Goal: Find specific page/section: Find specific page/section

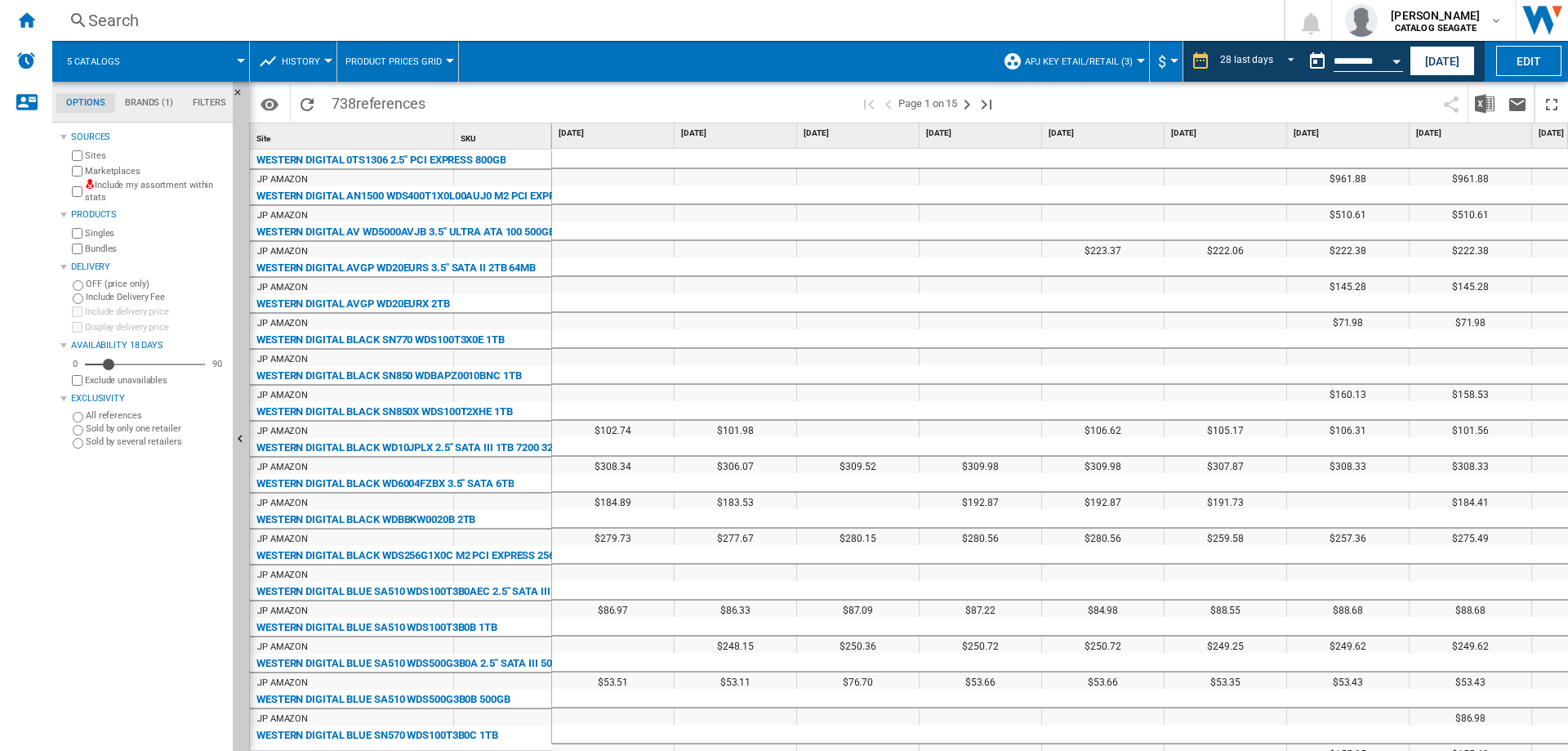
click at [131, 21] on div "Search" at bounding box center [665, 20] width 1153 height 23
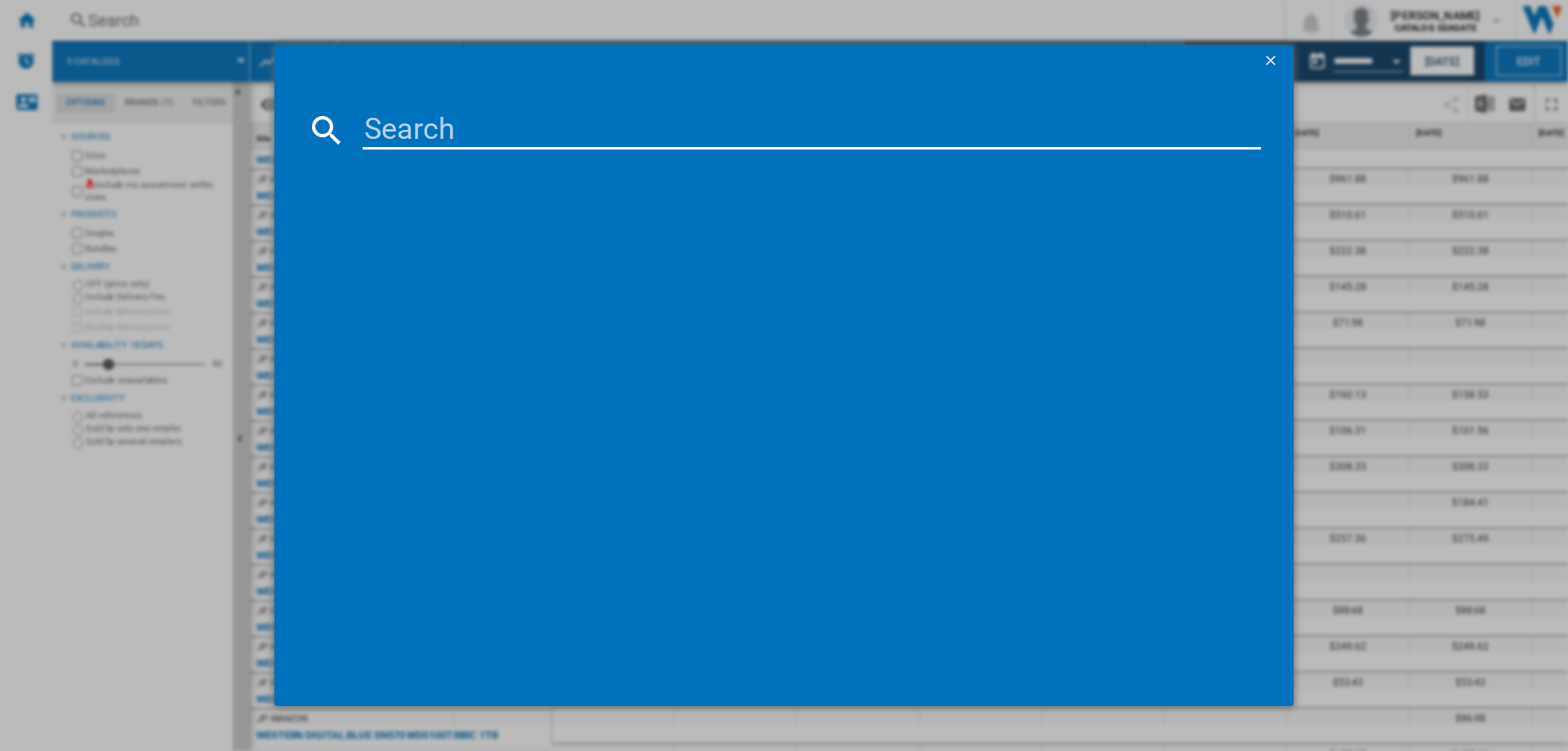
click at [413, 133] on input at bounding box center [811, 129] width 898 height 39
drag, startPoint x: 703, startPoint y: 125, endPoint x: 567, endPoint y: 128, distance: 136.0
click at [567, 128] on input "Western digital portable" at bounding box center [811, 129] width 898 height 39
type input "Western digital"
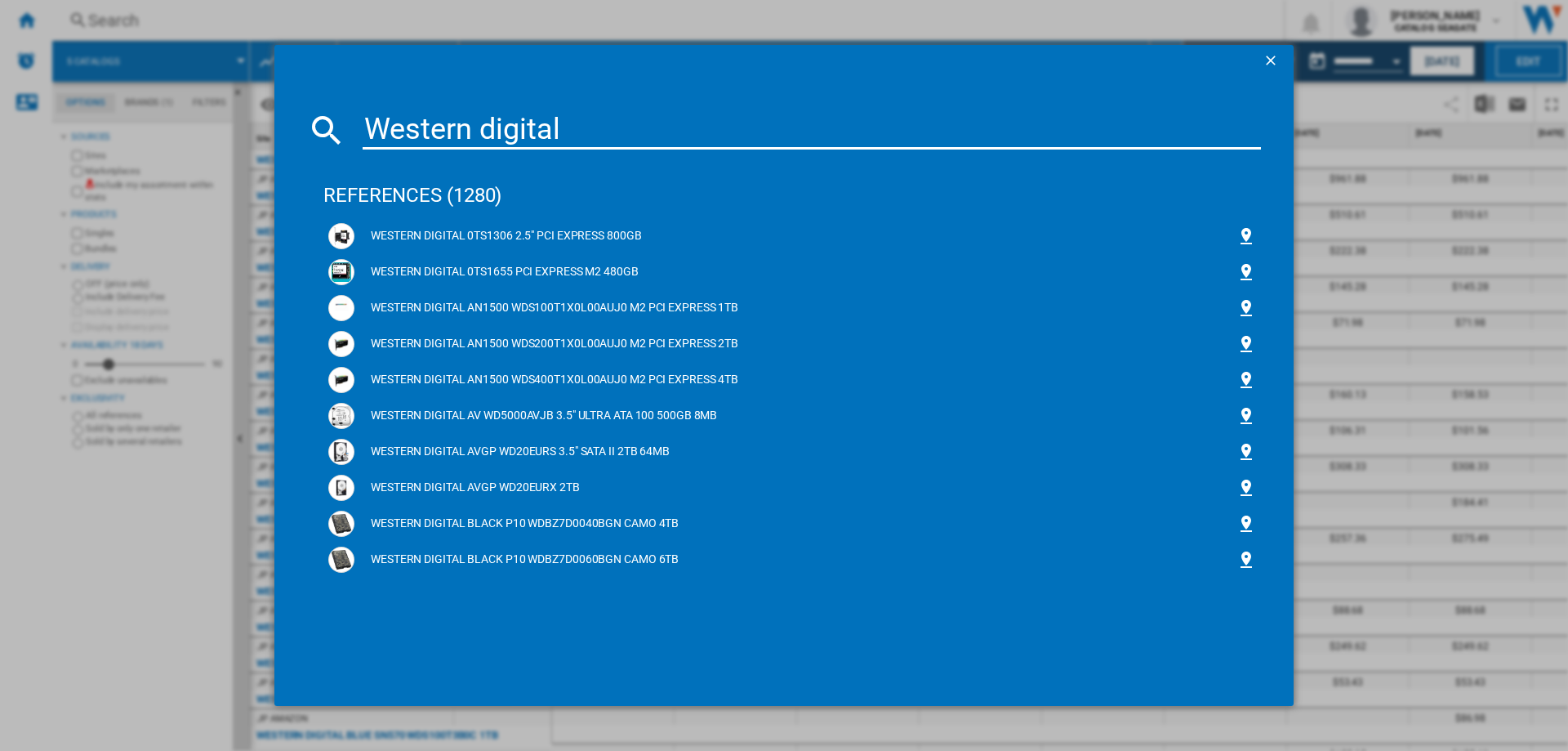
click at [1265, 56] on ng-md-icon "getI18NText('BUTTONS.CLOSE_DIALOG')" at bounding box center [1272, 62] width 20 height 20
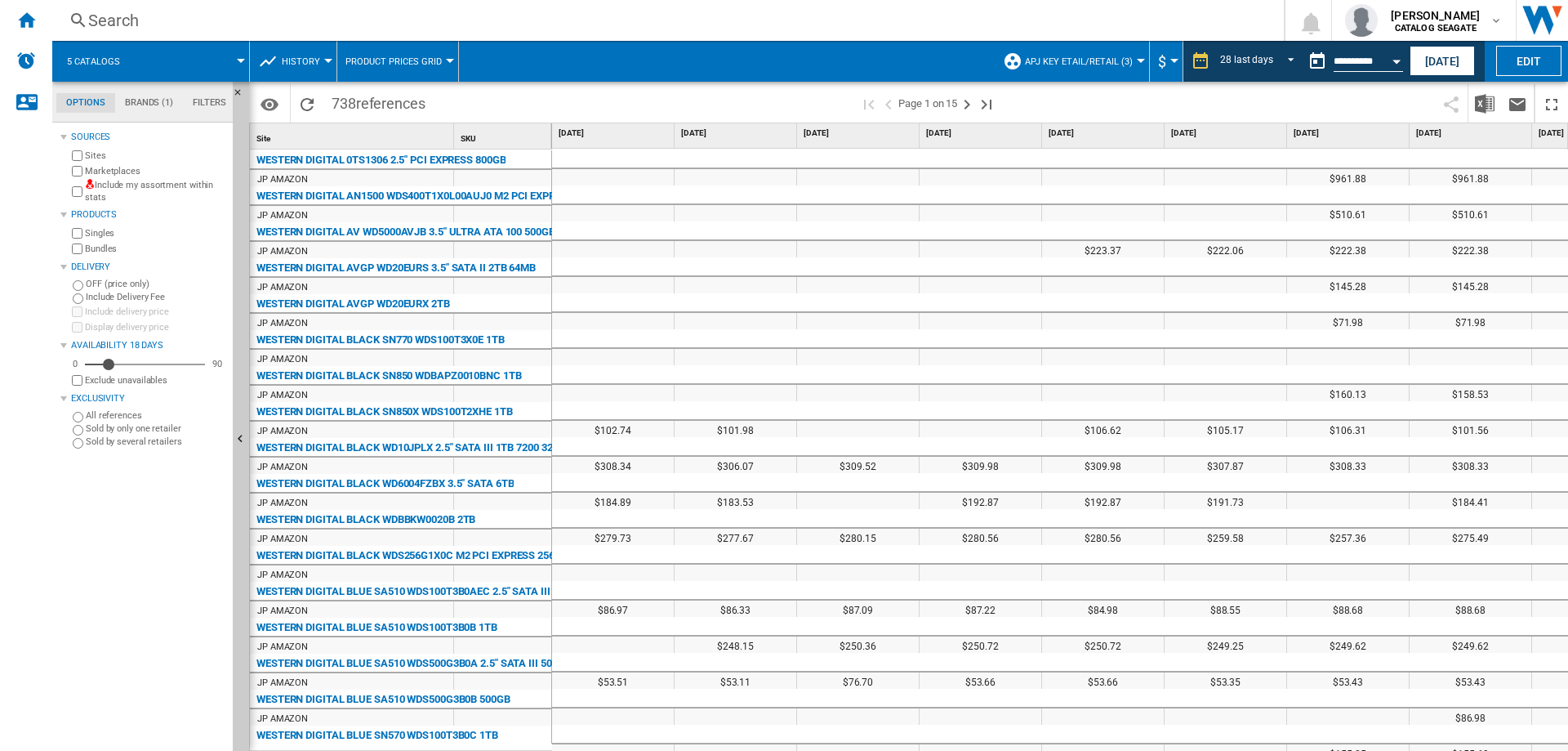
click at [1112, 58] on span "APJ key etail/retail (3)" at bounding box center [1078, 61] width 108 height 11
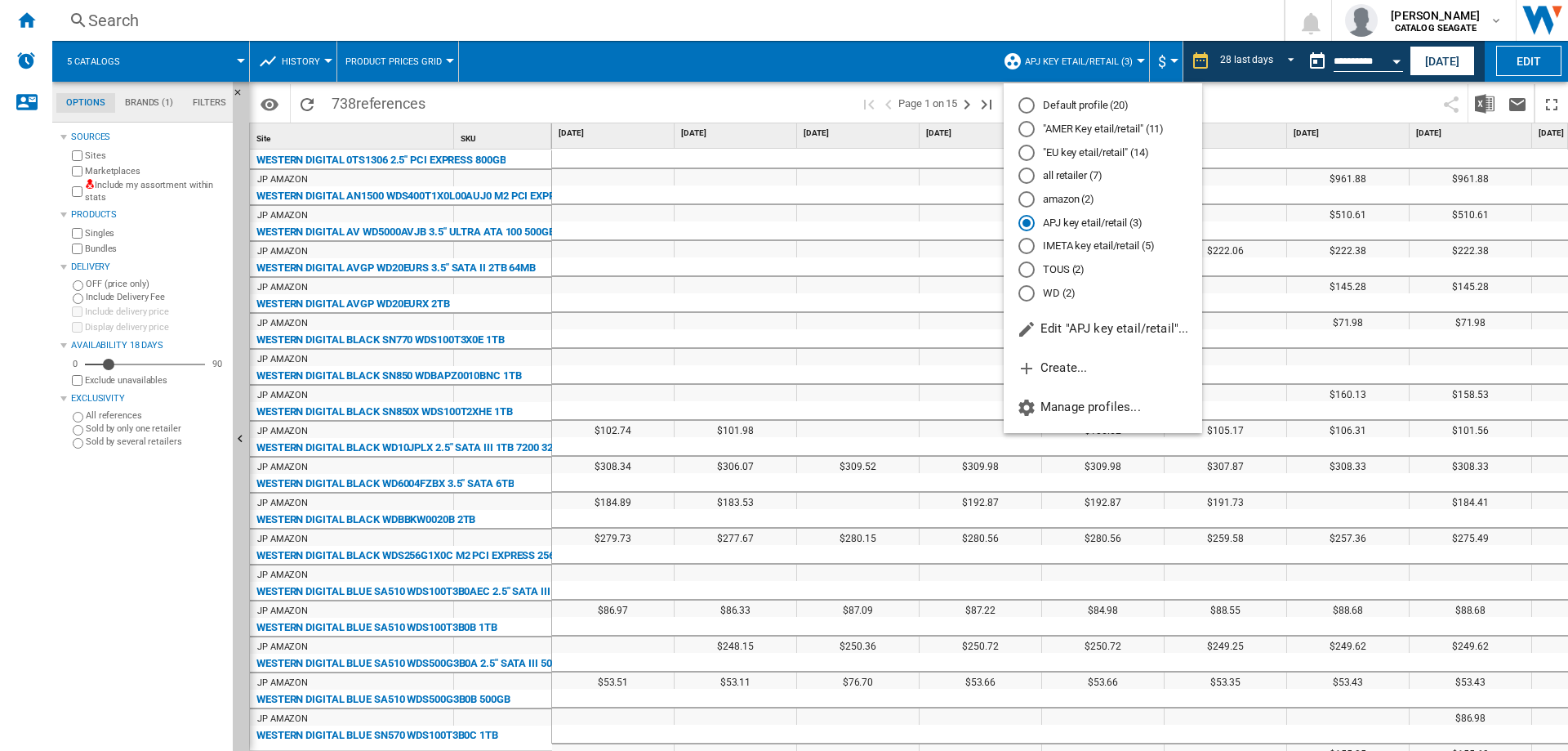
click at [1085, 122] on md-radio-button ""AMER Key etail/retail" (11)" at bounding box center [1102, 130] width 169 height 16
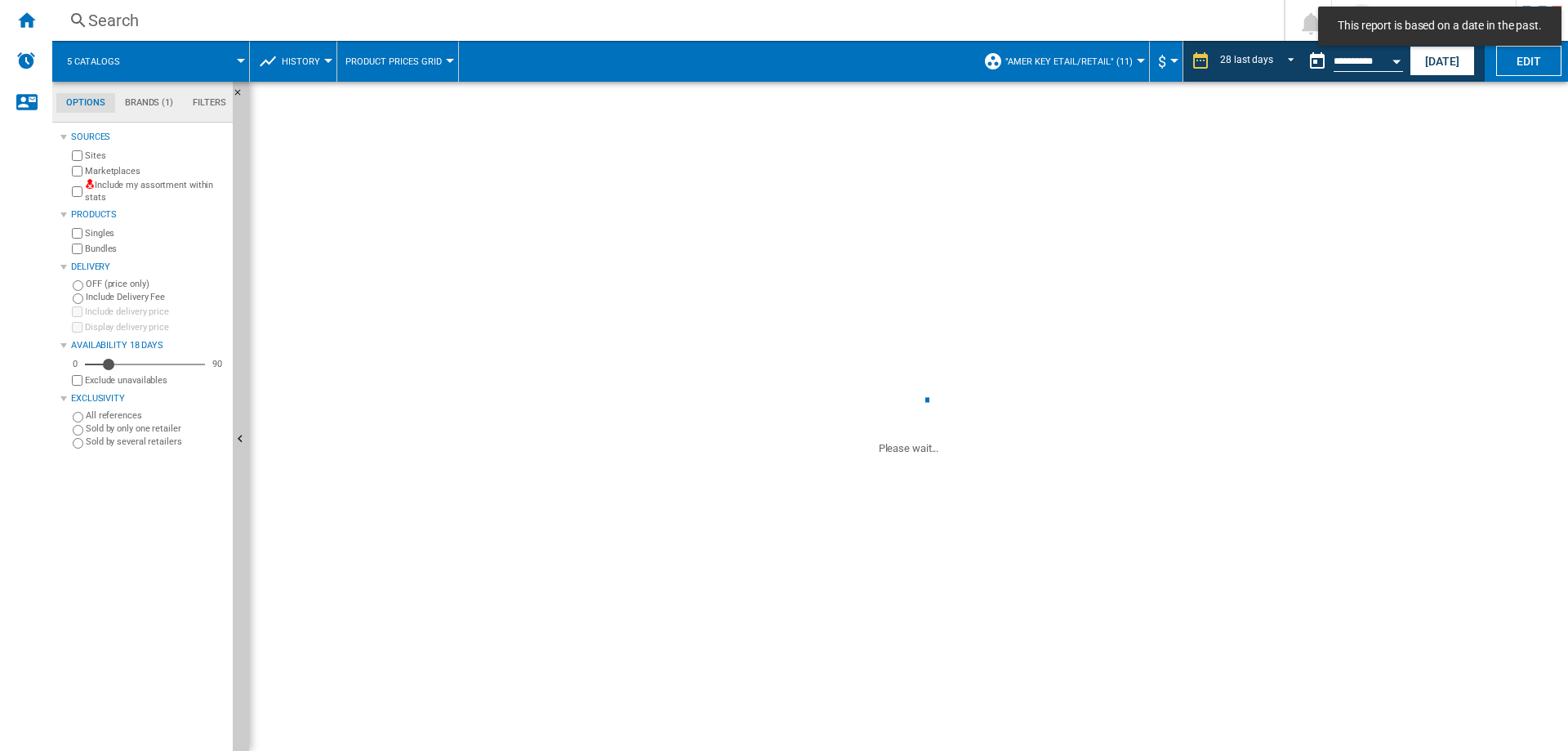
click at [123, 20] on div "Search" at bounding box center [665, 20] width 1153 height 23
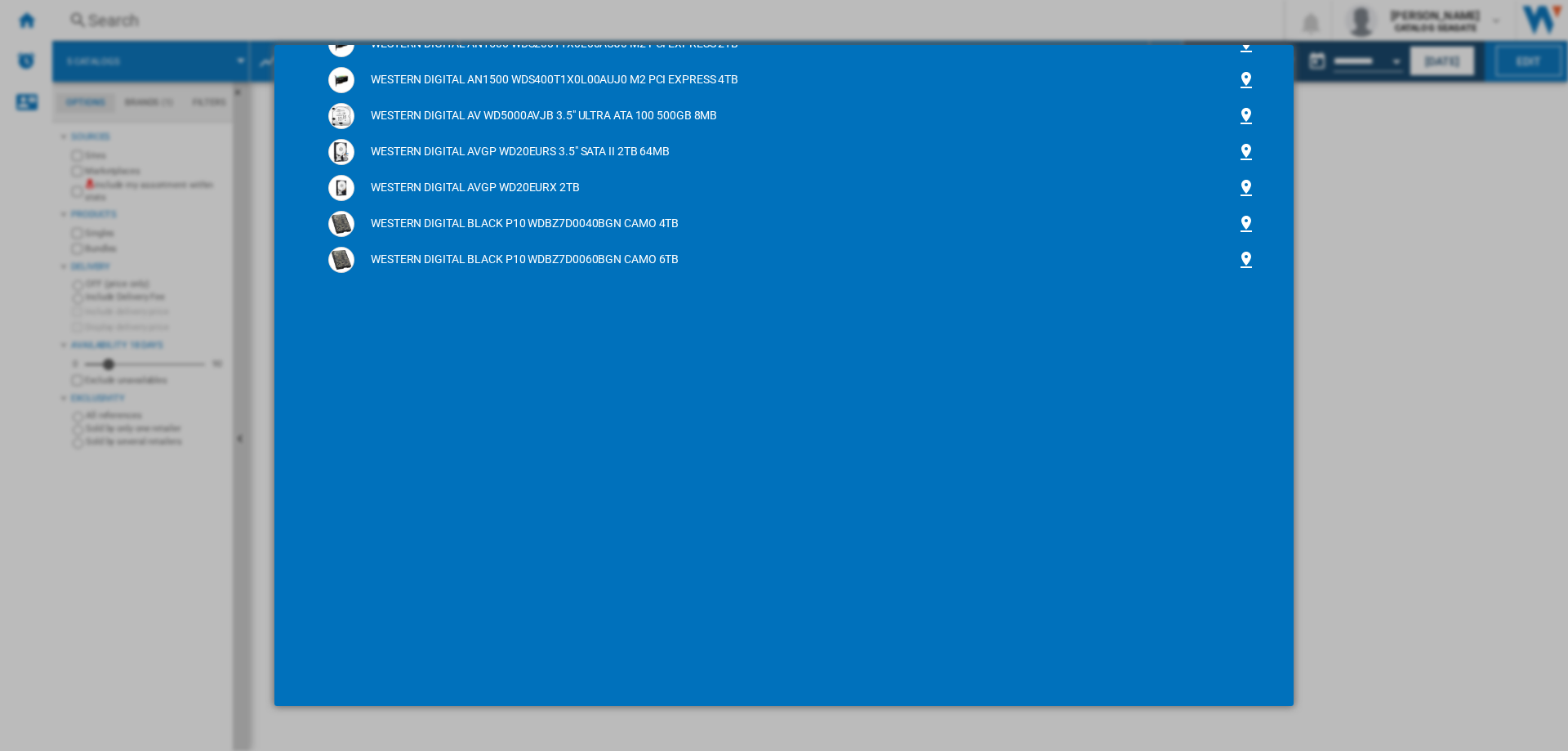
scroll to position [55, 0]
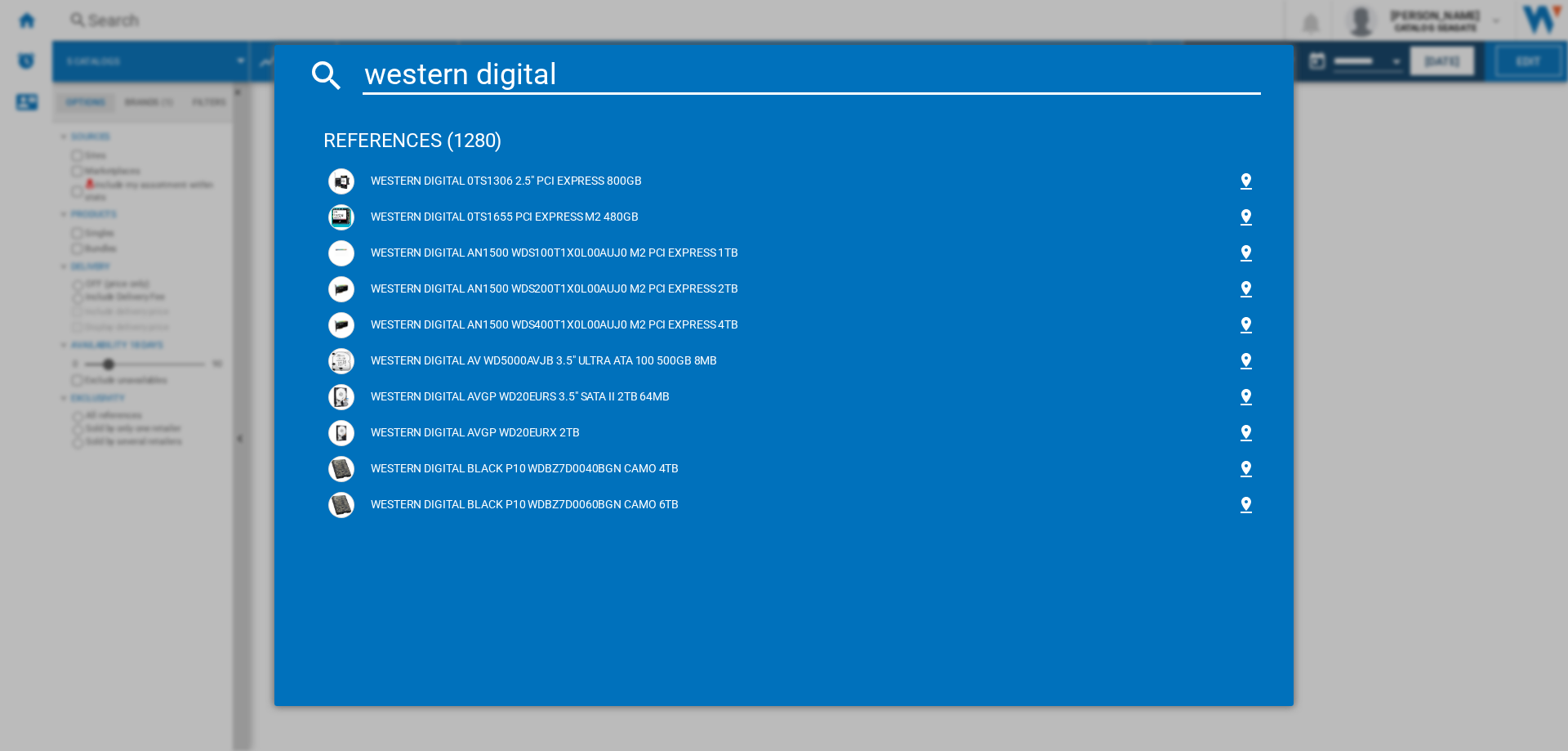
type input "western digital"
click at [103, 547] on div "western digital references (1280) WESTERN DIGITAL 0TS1306 2.5" PCI EXPRESS 800G…" at bounding box center [784, 375] width 1568 height 751
